Goal: Find specific page/section: Find specific page/section

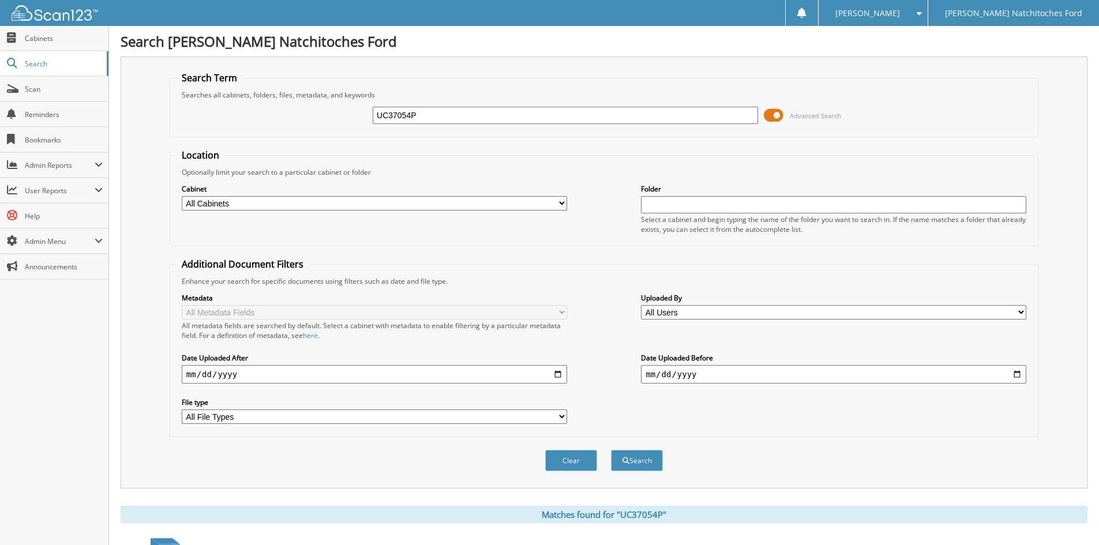
drag, startPoint x: 436, startPoint y: 115, endPoint x: 319, endPoint y: 123, distance: 117.4
click at [319, 124] on div "UC37054P Advanced Search" at bounding box center [604, 115] width 856 height 31
type input "FT22649"
click at [611, 450] on button "Search" at bounding box center [637, 460] width 52 height 21
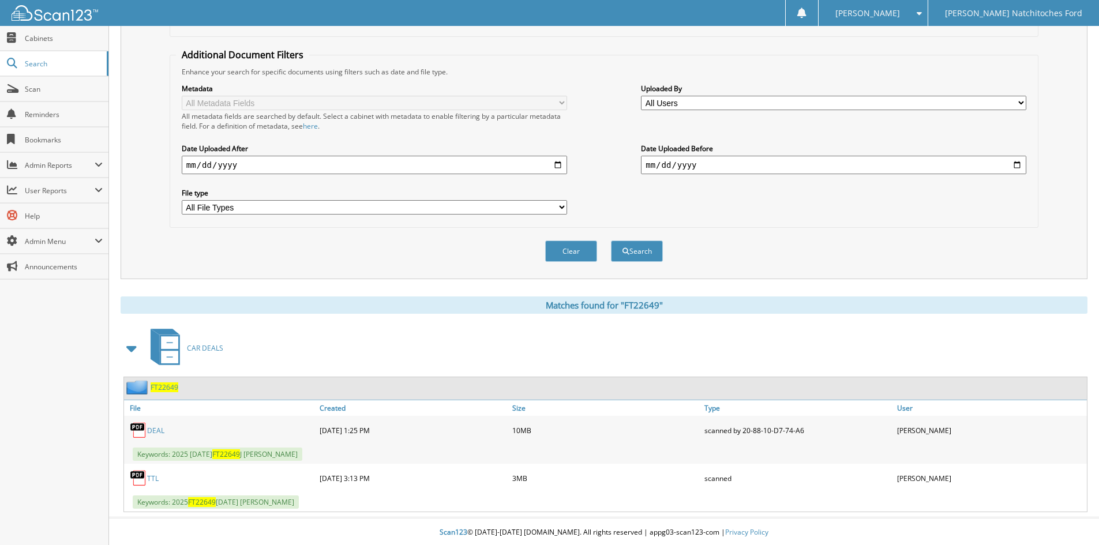
scroll to position [212, 0]
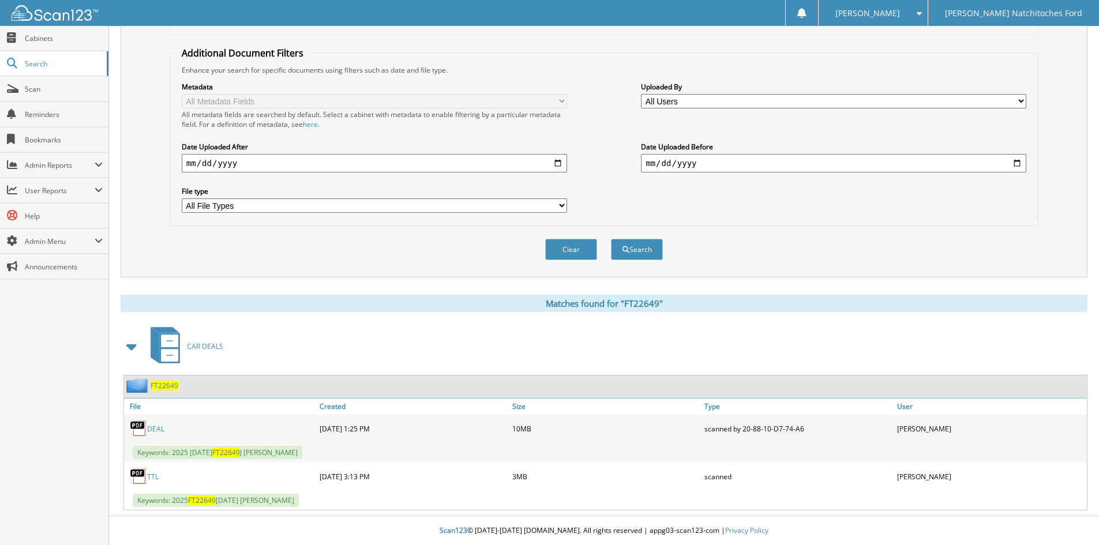
click at [157, 428] on link "DEAL" at bounding box center [155, 429] width 17 height 10
